Goal: Task Accomplishment & Management: Complete application form

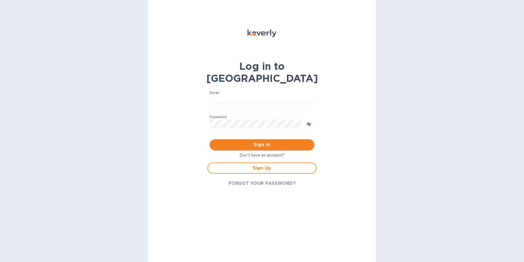
type input "[EMAIL_ADDRESS][DOMAIN_NAME]"
click at [257, 141] on span "Sign in" at bounding box center [262, 144] width 96 height 7
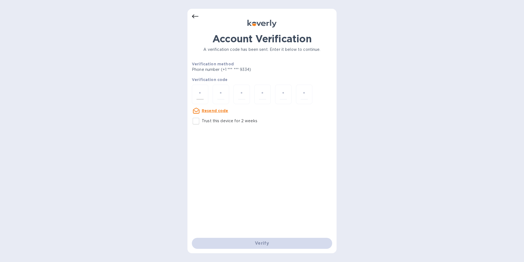
click at [203, 92] on input "number" at bounding box center [200, 94] width 7 height 10
type input "6"
type input "8"
type input "4"
type input "6"
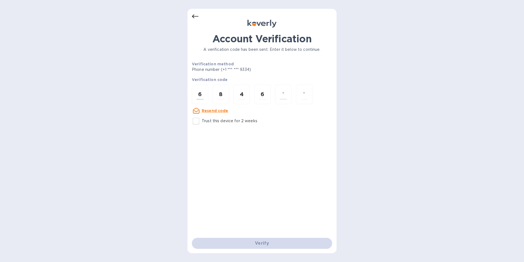
type input "2"
type input "4"
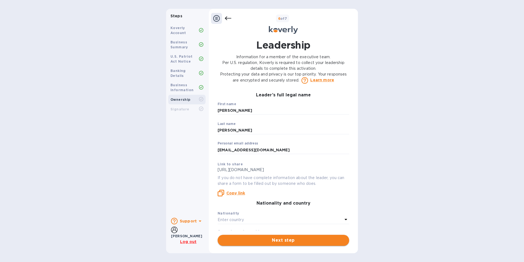
click at [277, 242] on span "Next step" at bounding box center [283, 240] width 123 height 7
click at [249, 217] on div "Enter country" at bounding box center [280, 220] width 125 height 8
